Goal: Book appointment/travel/reservation

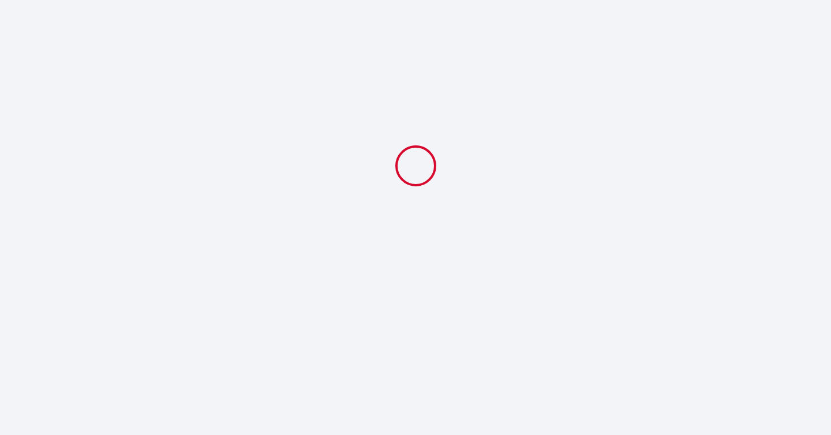
select select
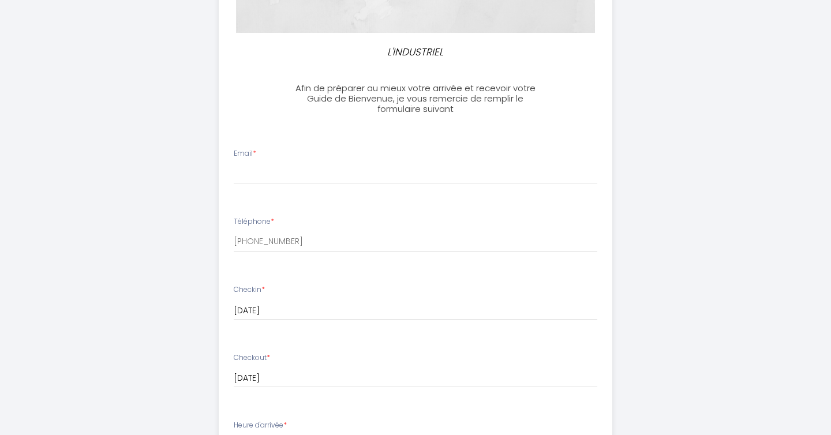
scroll to position [242, 0]
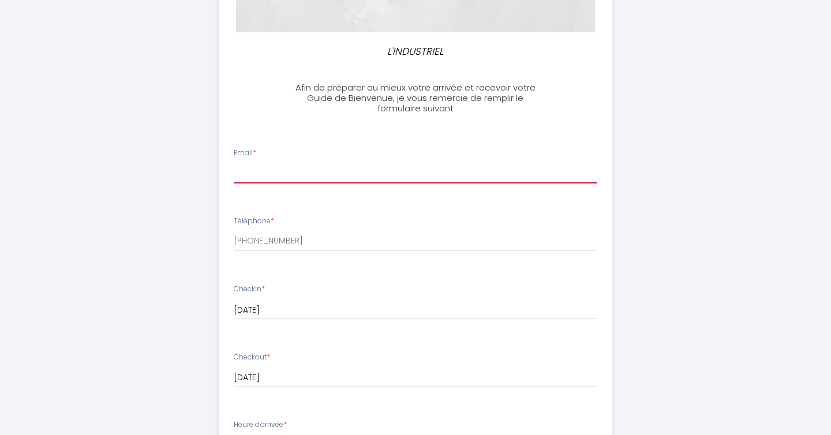
click at [385, 169] on input "Email *" at bounding box center [416, 173] width 364 height 21
type input "[PERSON_NAME][EMAIL_ADDRESS][DOMAIN_NAME]"
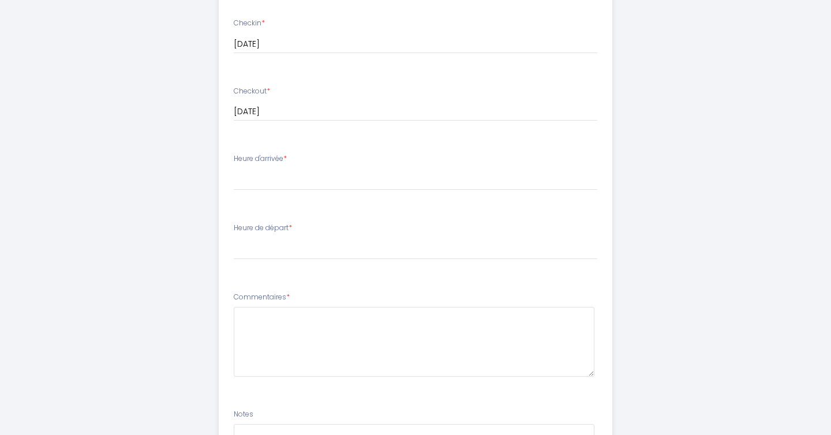
scroll to position [516, 0]
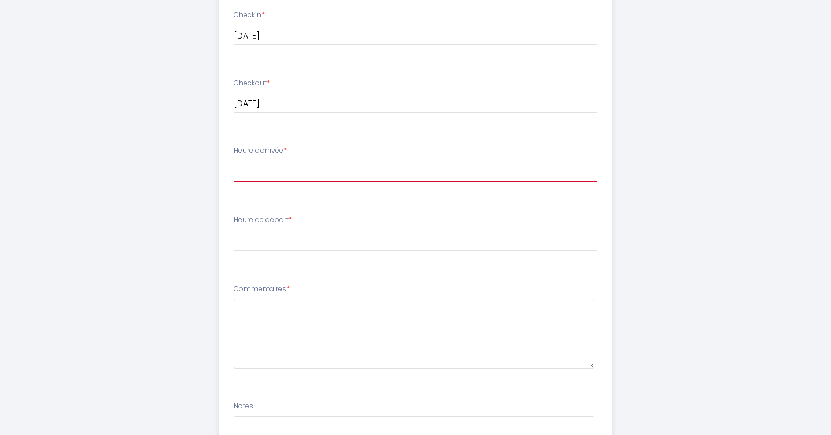
click at [324, 173] on select "16:00 16:30 17:00 17:30 18:00 18:30 19:00 19:30 20:00 20:30 21:00 21:30 22:00 2…" at bounding box center [416, 171] width 364 height 22
select select "22:30"
click at [234, 160] on select "16:00 16:30 17:00 17:30 18:00 18:30 19:00 19:30 20:00 20:30 21:00 21:30 22:00 2…" at bounding box center [416, 171] width 364 height 22
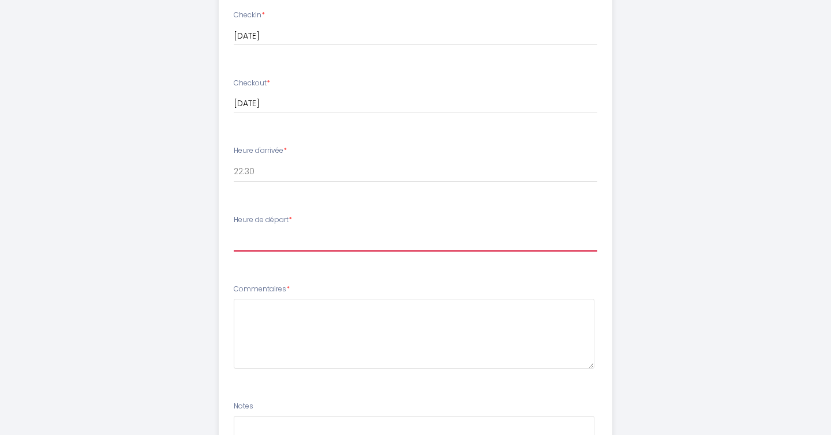
click at [300, 239] on select "00:00 00:30 01:00 01:30 02:00 02:30 03:00 03:30 04:00 04:30 05:00 05:30 06:00 0…" at bounding box center [416, 241] width 364 height 22
select select "06:00"
click at [234, 230] on select "00:00 00:30 01:00 01:30 02:00 02:30 03:00 03:30 04:00 04:30 05:00 05:30 06:00 0…" at bounding box center [416, 241] width 364 height 22
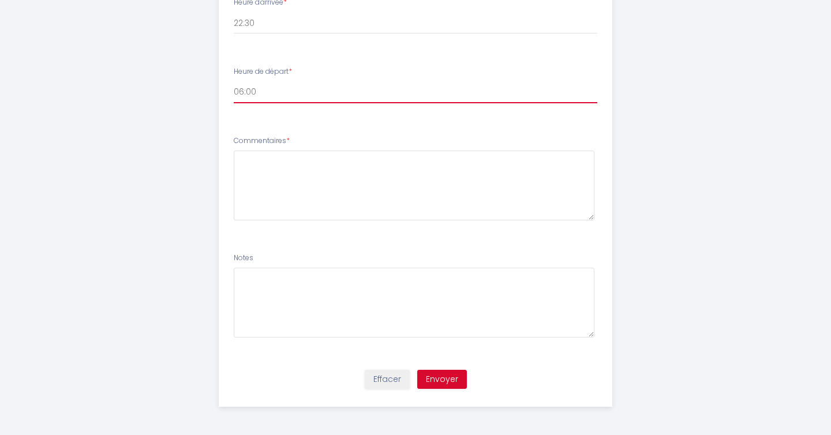
scroll to position [665, 0]
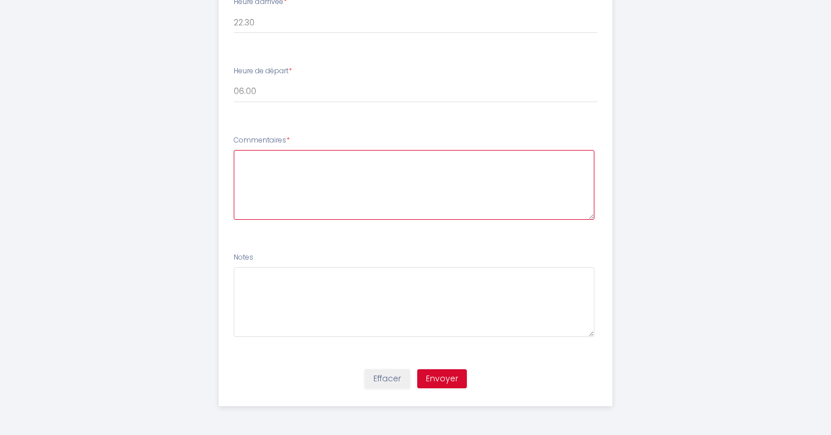
click at [291, 168] on textarea at bounding box center [414, 185] width 361 height 70
type textarea "Comment rentrer dans l'appartement ?"
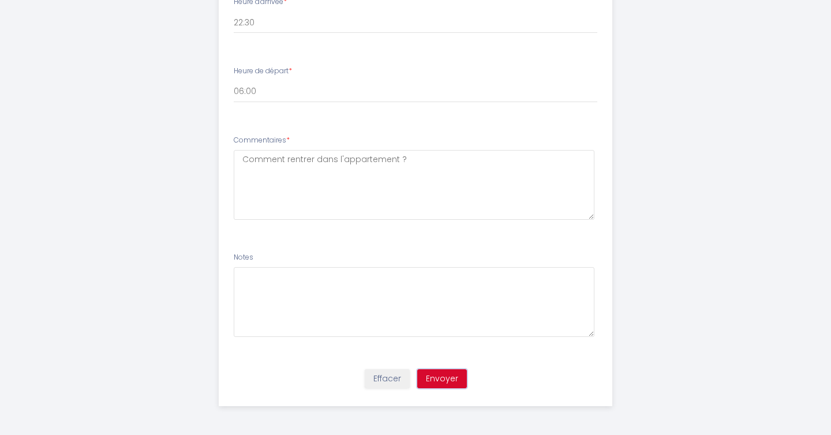
click at [439, 376] on button "Envoyer" at bounding box center [442, 379] width 50 height 20
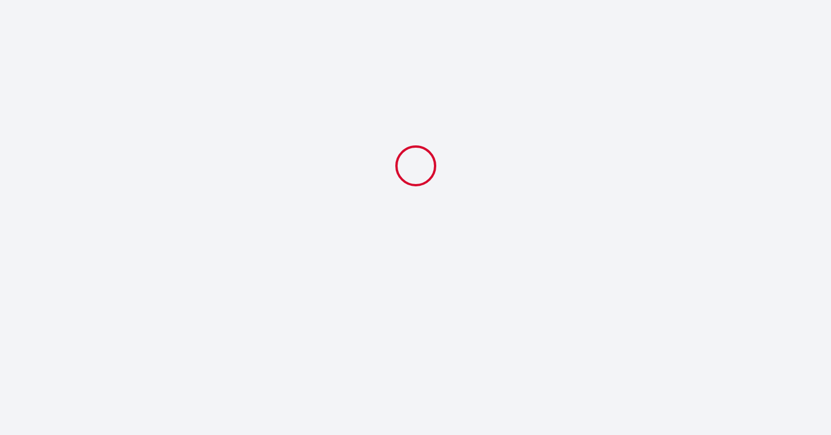
scroll to position [0, 0]
select select "22:30"
select select "06:00"
